Goal: Task Accomplishment & Management: Manage account settings

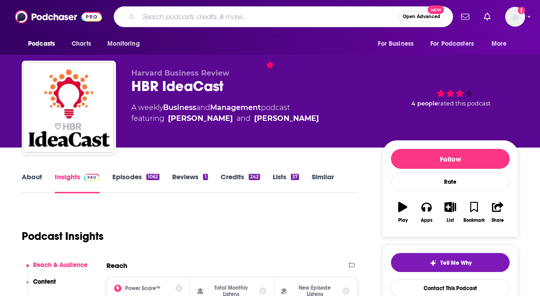
click at [210, 16] on input "Search podcasts, credits, & more..." at bounding box center [269, 17] width 260 height 14
paste input "THE [PERSON_NAME] PODCAST"
type input "THE [PERSON_NAME] PODCAST"
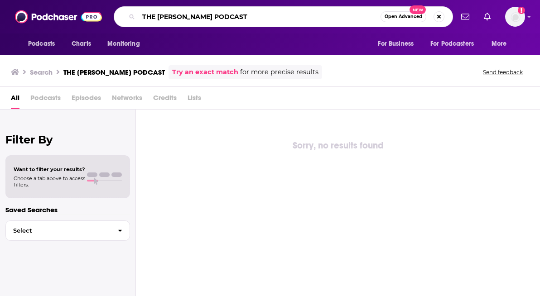
drag, startPoint x: 158, startPoint y: 17, endPoint x: 127, endPoint y: 17, distance: 30.8
click at [127, 17] on div "THE [PERSON_NAME] PODCAST Open Advanced New" at bounding box center [283, 16] width 339 height 21
click at [247, 14] on input "[PERSON_NAME] PODCAST" at bounding box center [260, 17] width 242 height 14
click at [226, 16] on input "[PERSON_NAME] PODCAST" at bounding box center [260, 17] width 242 height 14
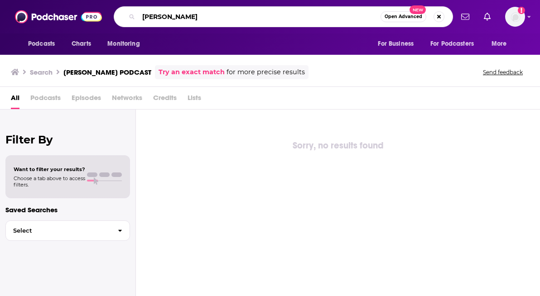
type input "[PERSON_NAME]"
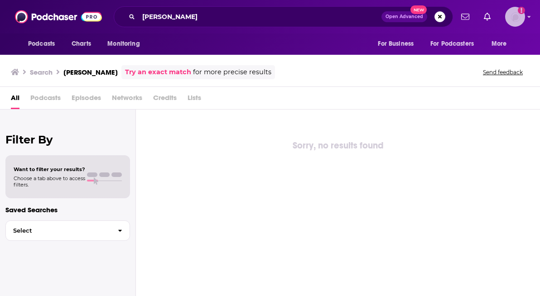
click at [510, 13] on img "Logged in as WachsmanSG" at bounding box center [515, 17] width 20 height 20
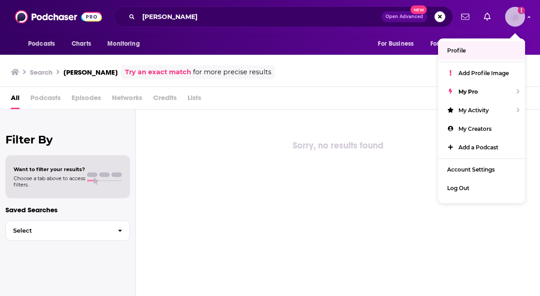
click at [529, 16] on icon "Show profile menu" at bounding box center [528, 17] width 3 height 2
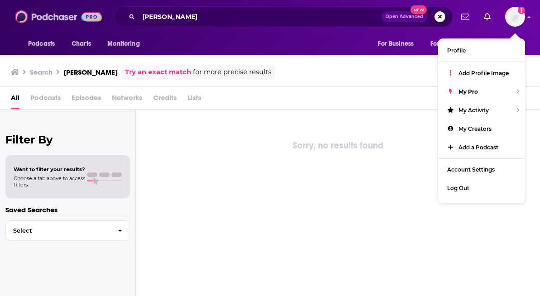
click at [53, 16] on img at bounding box center [58, 16] width 87 height 17
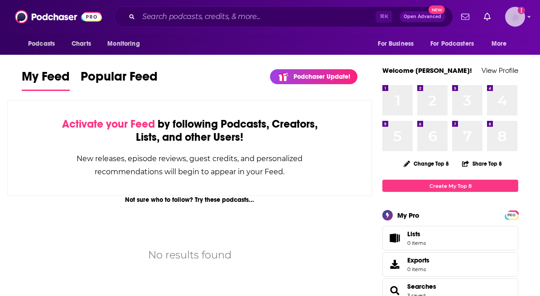
click at [529, 17] on icon "Show profile menu" at bounding box center [528, 17] width 3 height 2
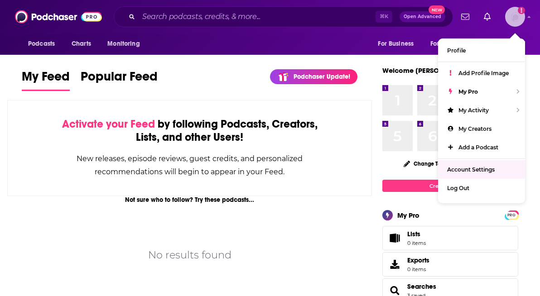
click at [461, 167] on span "Account Settings" at bounding box center [471, 169] width 48 height 7
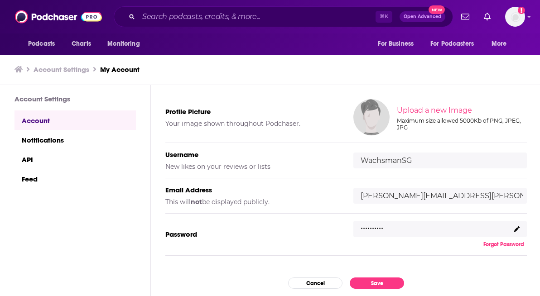
scroll to position [78, 0]
